Goal: Task Accomplishment & Management: Use online tool/utility

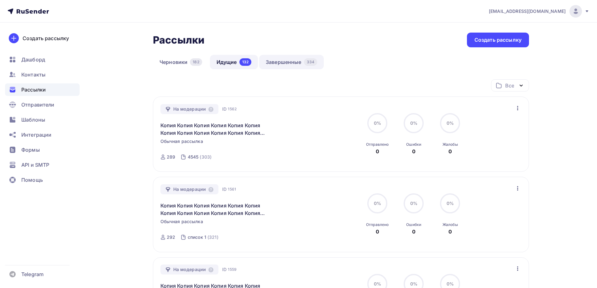
click at [279, 63] on link "Завершенные 334" at bounding box center [291, 62] width 65 height 14
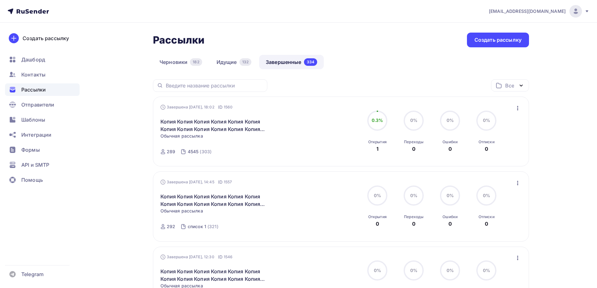
click at [520, 110] on icon "button" at bounding box center [518, 108] width 8 height 8
click at [479, 149] on div "Копировать в новую" at bounding box center [489, 150] width 64 height 8
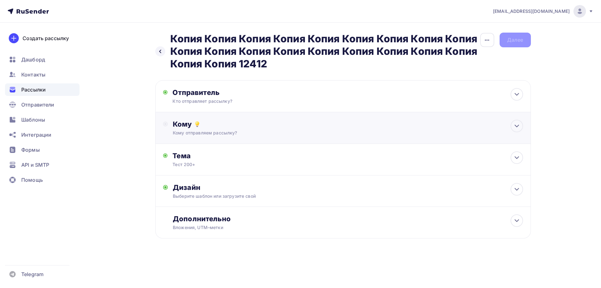
click at [191, 117] on div "Кому Кому отправляем рассылку? Списки получателей Выберите список Все списки id…" at bounding box center [343, 128] width 376 height 32
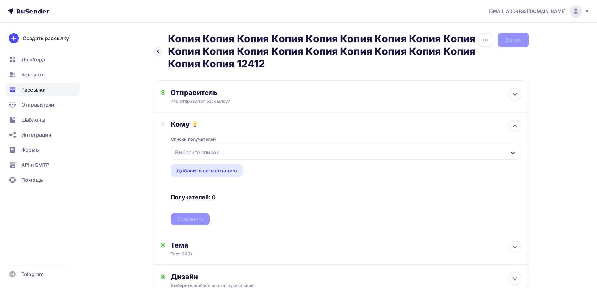
click at [196, 157] on div "Выберите список" at bounding box center [197, 152] width 49 height 11
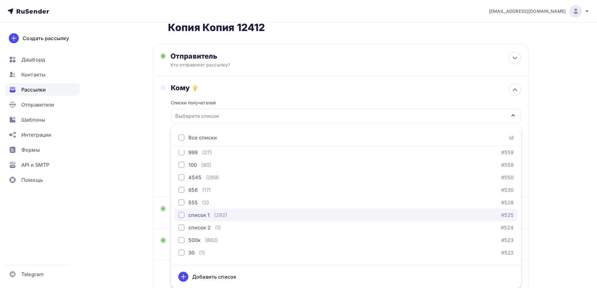
scroll to position [427, 0]
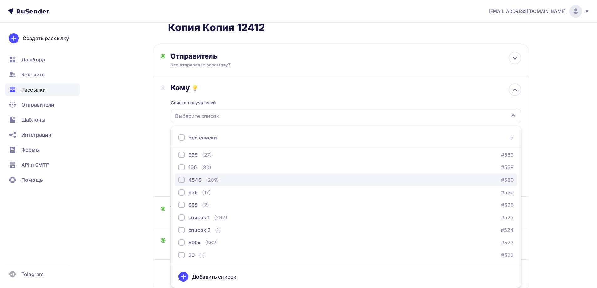
click at [220, 180] on div "4545 (289) #550" at bounding box center [345, 180] width 335 height 8
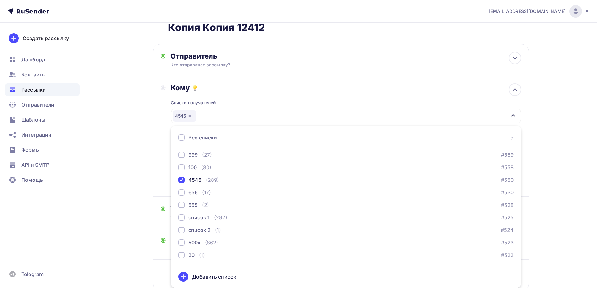
click at [146, 172] on div "Назад Копия Копия Копия Копия Копия Копия Копия Копия Копия Копия Копия Копия К…" at bounding box center [298, 158] width 513 height 345
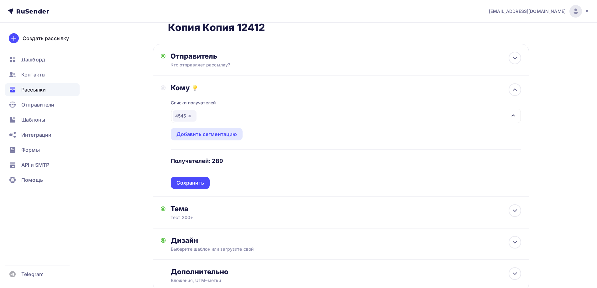
click at [196, 183] on div "Списки получателей 4545 Все списки id ошибкии (9) #630 Баг: При скачивании конт…" at bounding box center [346, 140] width 350 height 97
click at [196, 183] on div "Сохранить" at bounding box center [190, 182] width 28 height 7
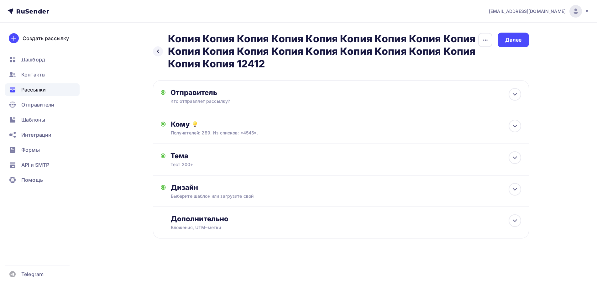
scroll to position [0, 0]
click at [504, 42] on div "Далее" at bounding box center [515, 40] width 31 height 15
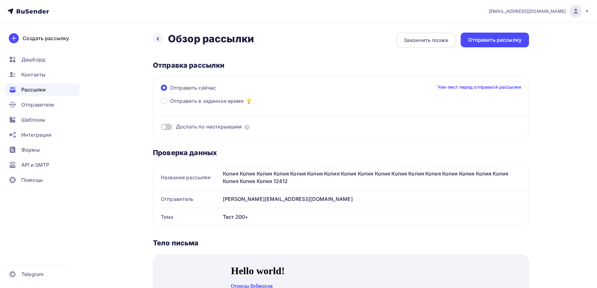
click at [493, 49] on div "Назад Обзор рассылки Обзор рассылки Закончить позже Отправить рассылку Отправка…" at bounding box center [341, 265] width 376 height 465
click at [491, 45] on div "Отправить рассылку" at bounding box center [494, 40] width 68 height 15
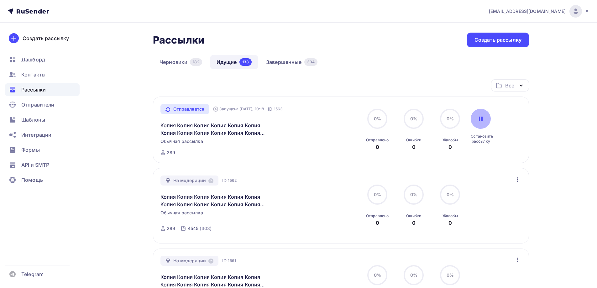
click at [479, 116] on icon at bounding box center [480, 118] width 5 height 5
click at [268, 62] on link "Завершенные 334" at bounding box center [291, 62] width 65 height 14
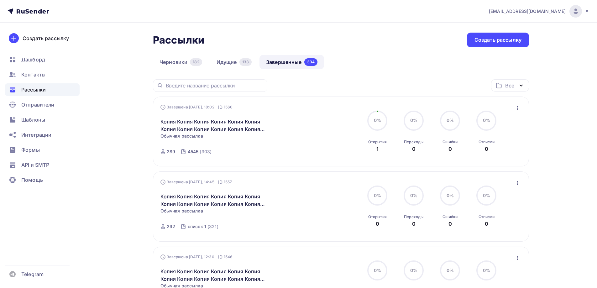
click at [515, 106] on icon "button" at bounding box center [518, 108] width 8 height 8
click at [495, 149] on div "Копировать в новую" at bounding box center [489, 150] width 64 height 8
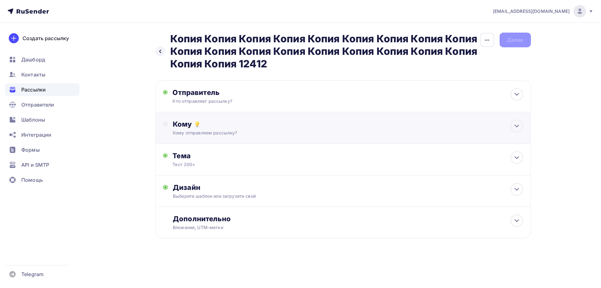
click at [197, 125] on icon at bounding box center [197, 125] width 3 height 1
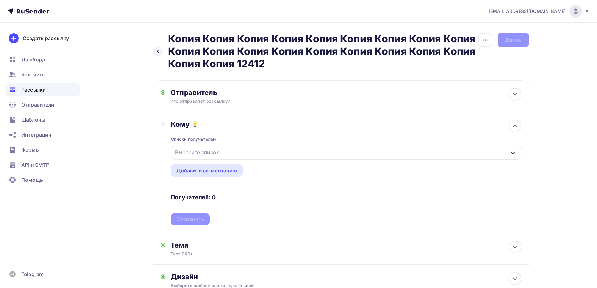
click at [197, 156] on div "Выберите список" at bounding box center [197, 152] width 49 height 11
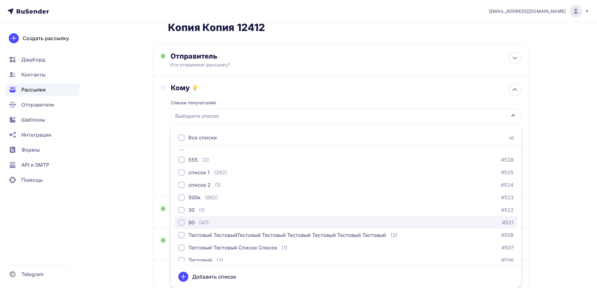
scroll to position [365, 0]
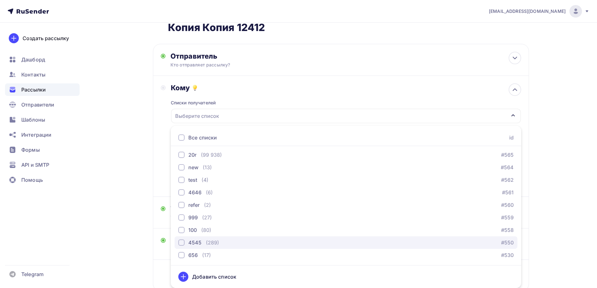
click at [221, 242] on div "4545 (289) #550" at bounding box center [345, 243] width 335 height 8
click at [105, 200] on div "Назад Копия Копия Копия Копия Копия Копия Копия Копия Копия Копия Копия Копия К…" at bounding box center [298, 158] width 513 height 345
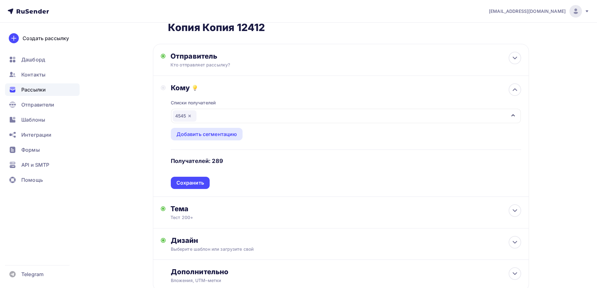
click at [189, 194] on div "Кому Списки получателей 4545 Все списки id ошибкии (9) #630 Баг: При скачивании…" at bounding box center [341, 136] width 376 height 121
click at [193, 185] on div "Сохранить" at bounding box center [190, 182] width 28 height 7
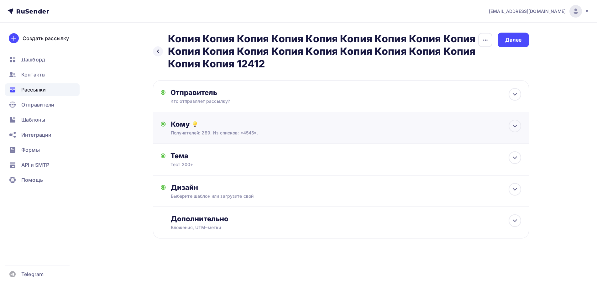
scroll to position [0, 0]
click at [519, 46] on div "Далее" at bounding box center [515, 40] width 31 height 15
click at [519, 44] on div "Далее" at bounding box center [515, 40] width 31 height 15
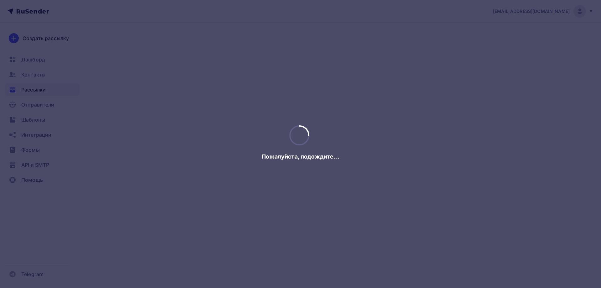
click at [519, 44] on div at bounding box center [300, 144] width 601 height 288
